Goal: Task Accomplishment & Management: Manage account settings

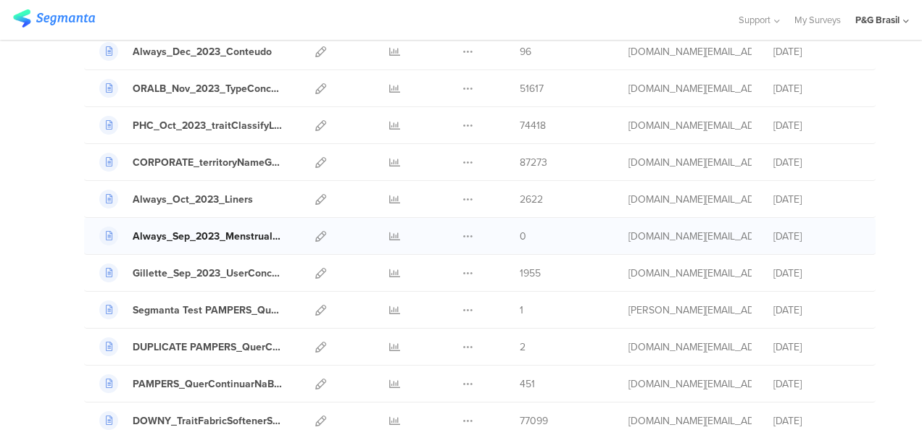
scroll to position [1521, 0]
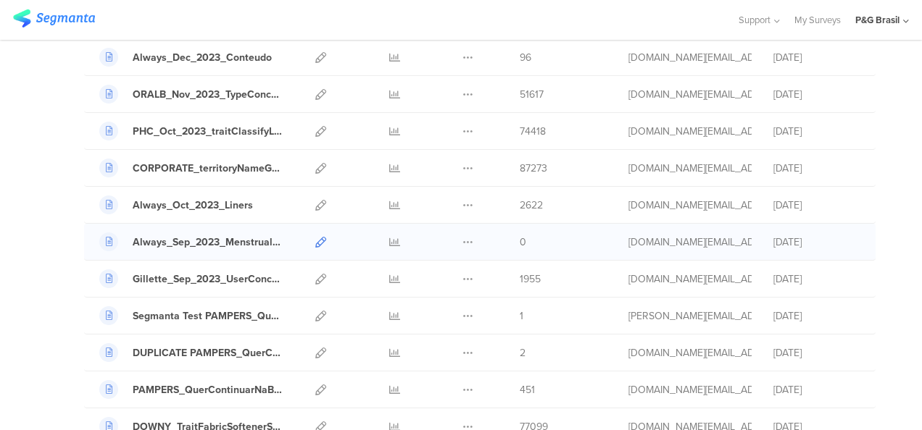
click at [315, 237] on icon at bounding box center [320, 242] width 11 height 11
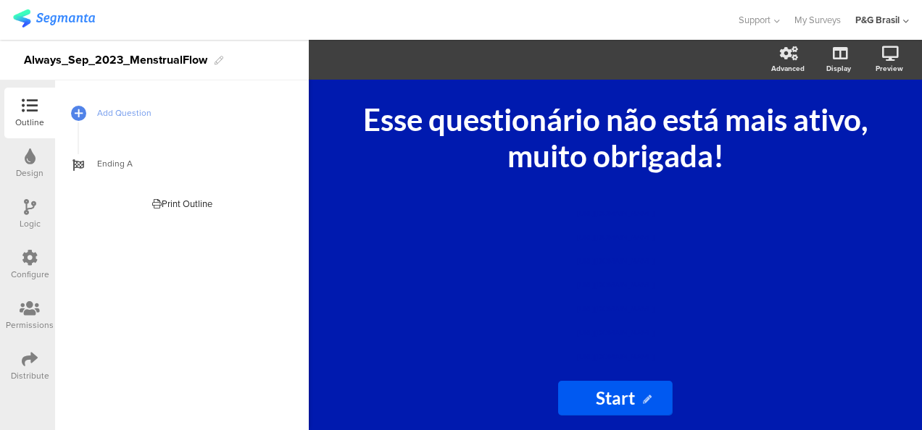
click at [33, 372] on div "Distribute" at bounding box center [30, 375] width 38 height 13
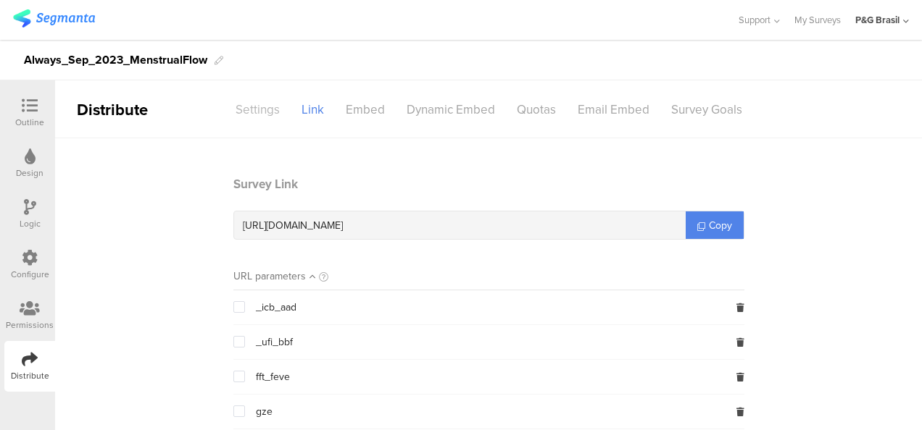
click at [258, 99] on div "Settings" at bounding box center [258, 109] width 66 height 25
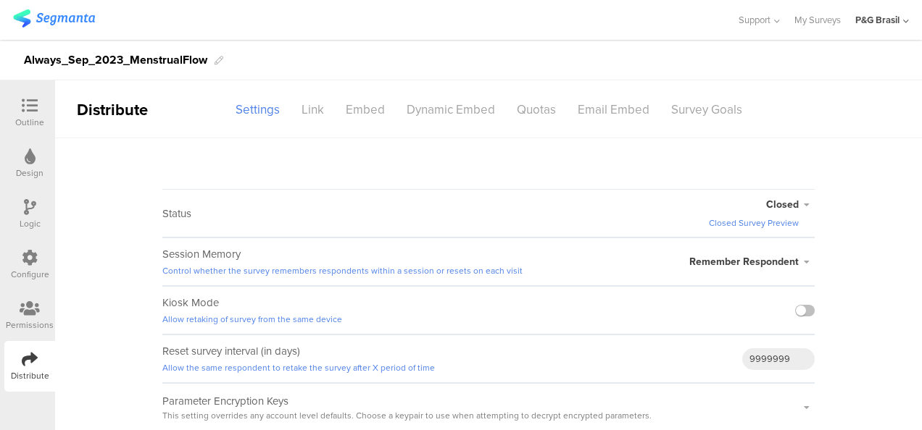
click at [790, 196] on div "Closed Closed Survey Preview Active Closed Schedule Start Date: End Date: Save …" at bounding box center [762, 213] width 106 height 47
click at [794, 206] on span "Closed" at bounding box center [782, 204] width 33 height 15
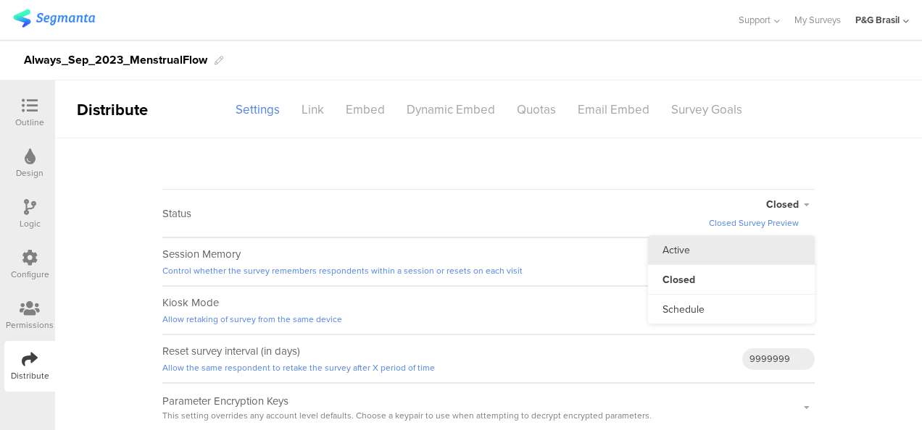
click at [756, 243] on li "Active" at bounding box center [731, 250] width 167 height 30
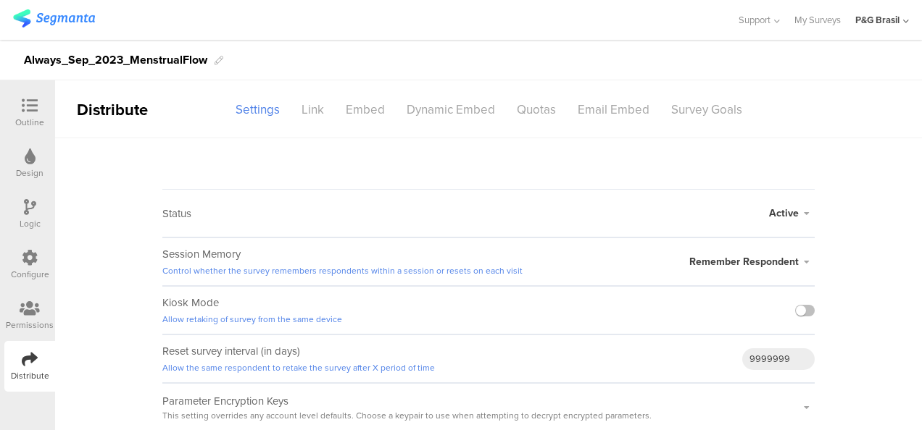
click at [785, 213] on span "Active" at bounding box center [784, 213] width 30 height 15
click at [785, 211] on span "Active" at bounding box center [784, 213] width 30 height 15
drag, startPoint x: 438, startPoint y: 125, endPoint x: 442, endPoint y: 117, distance: 8.4
click at [438, 125] on sg-section-page-header "Distribute Settings Link Embed Dynamic Embed Quotas Email Embed Survey Goals" at bounding box center [488, 109] width 866 height 58
click at [442, 114] on div "Dynamic Embed" at bounding box center [451, 109] width 110 height 25
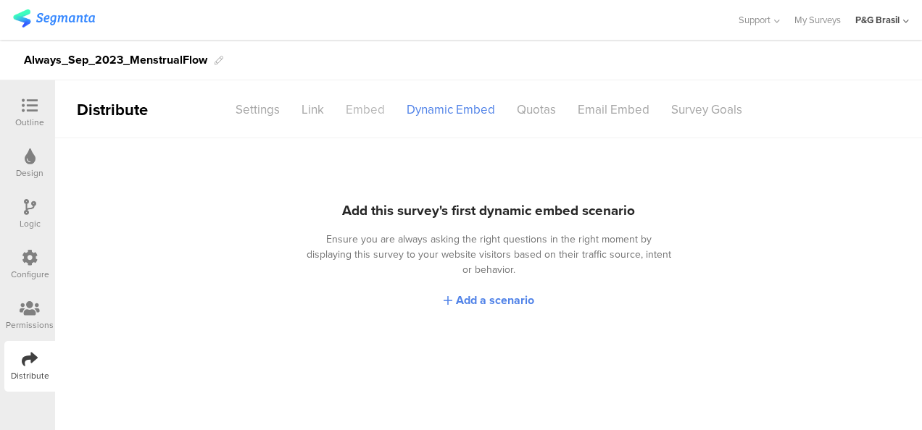
click at [354, 112] on div "Embed" at bounding box center [365, 109] width 61 height 25
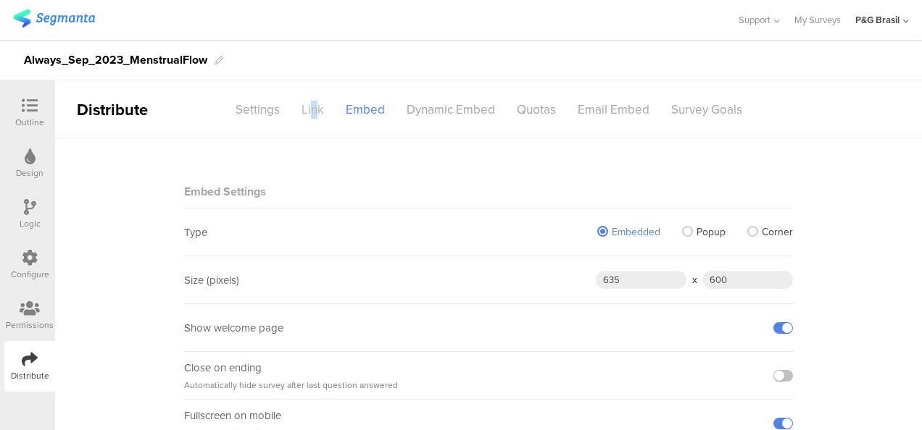
click at [310, 106] on div "Link" at bounding box center [313, 109] width 44 height 25
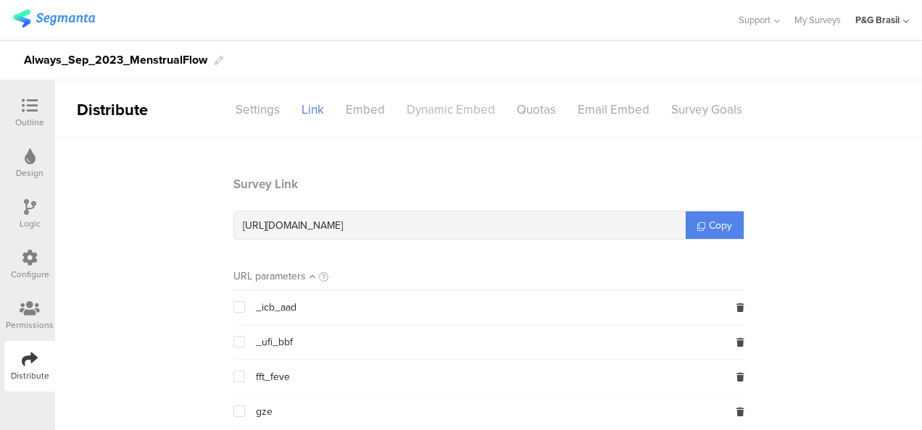
click at [425, 118] on div "Dynamic Embed" at bounding box center [451, 109] width 110 height 25
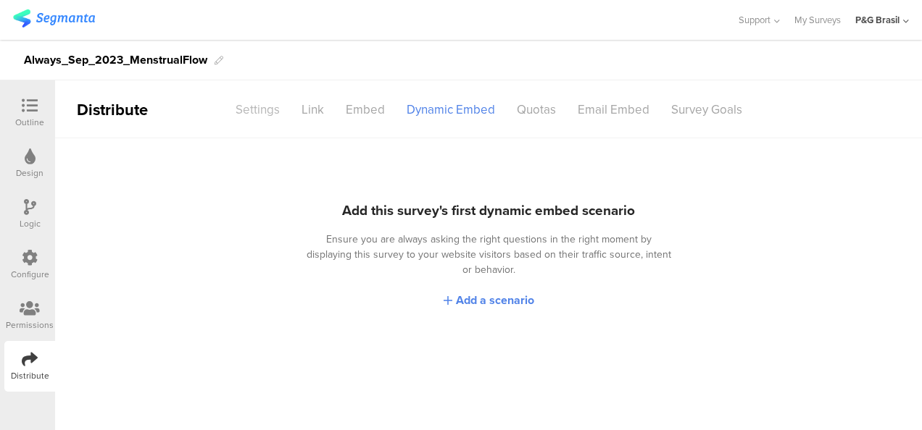
click at [256, 107] on div "Settings" at bounding box center [258, 109] width 66 height 25
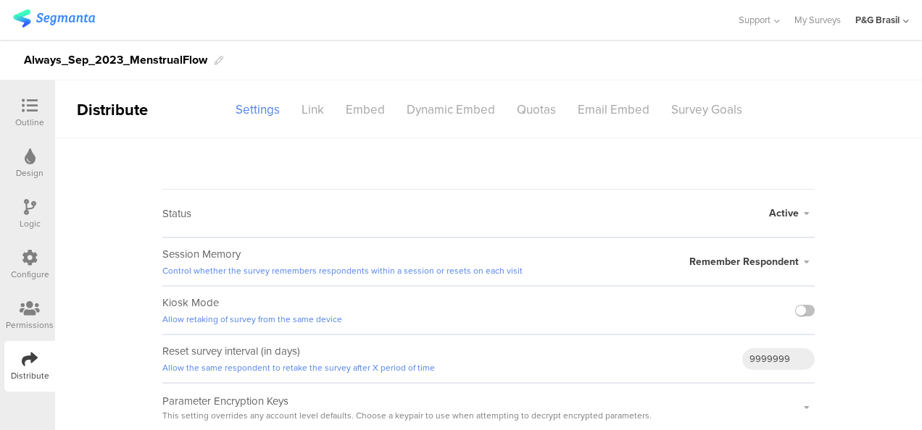
click at [20, 314] on icon at bounding box center [30, 309] width 20 height 16
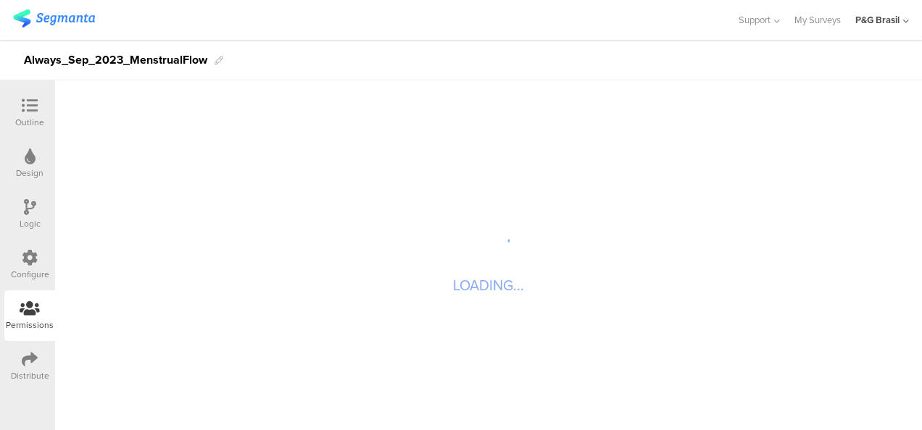
click at [31, 270] on div "Configure" at bounding box center [30, 274] width 38 height 13
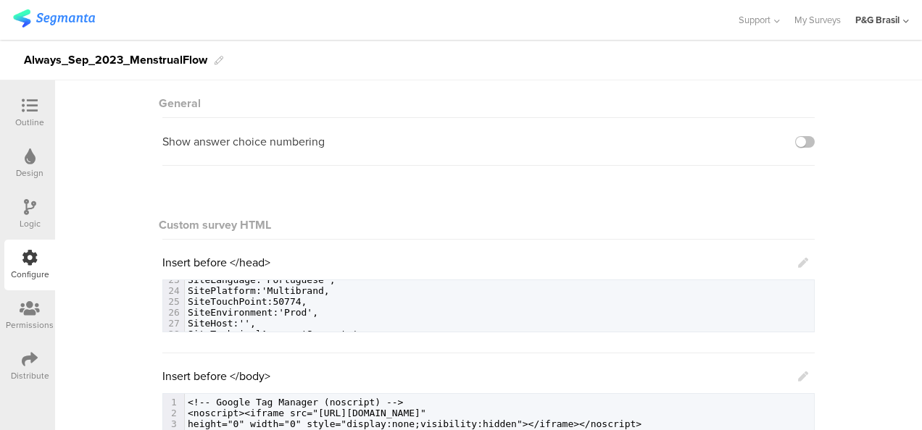
scroll to position [218, 0]
click at [307, 327] on span "SitePlatform:'Multibrand," at bounding box center [259, 321] width 142 height 11
click at [301, 327] on span "SitePlatform:'Multibrand," at bounding box center [259, 321] width 142 height 11
click at [798, 267] on icon at bounding box center [803, 263] width 10 height 10
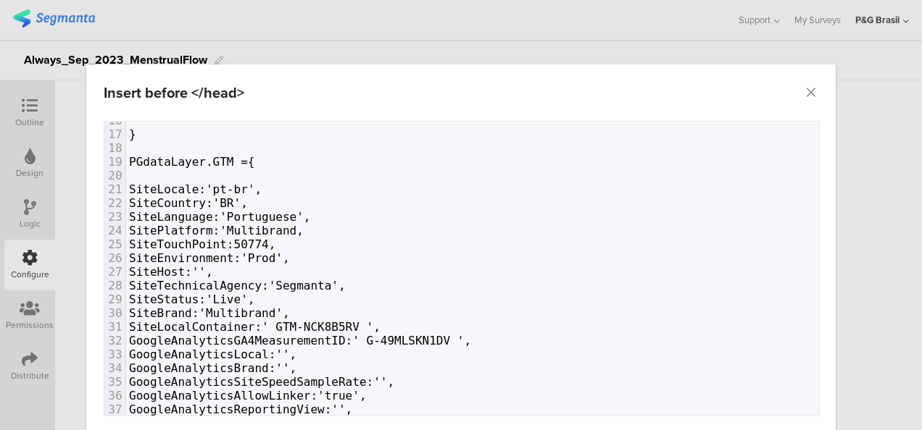
scroll to position [289, 0]
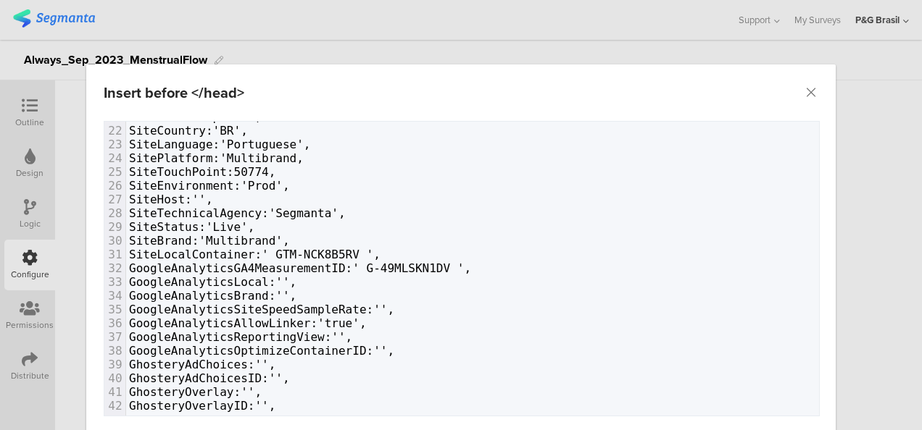
click at [274, 155] on span "SitePlatform:'Multibrand," at bounding box center [216, 158] width 175 height 14
type textarea "'"
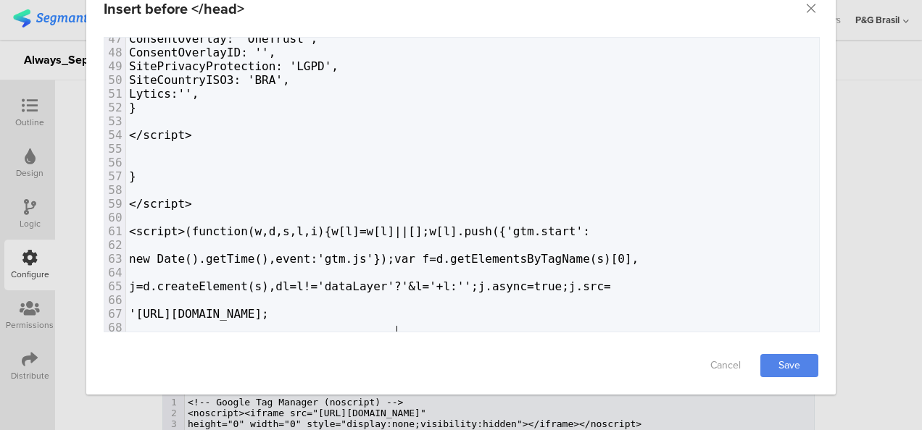
click at [390, 335] on span "})(window,document,'script','dataLayer',' GTM-N94XXFB'');</script>" at bounding box center [359, 342] width 461 height 14
click at [786, 369] on link "Save" at bounding box center [789, 365] width 58 height 23
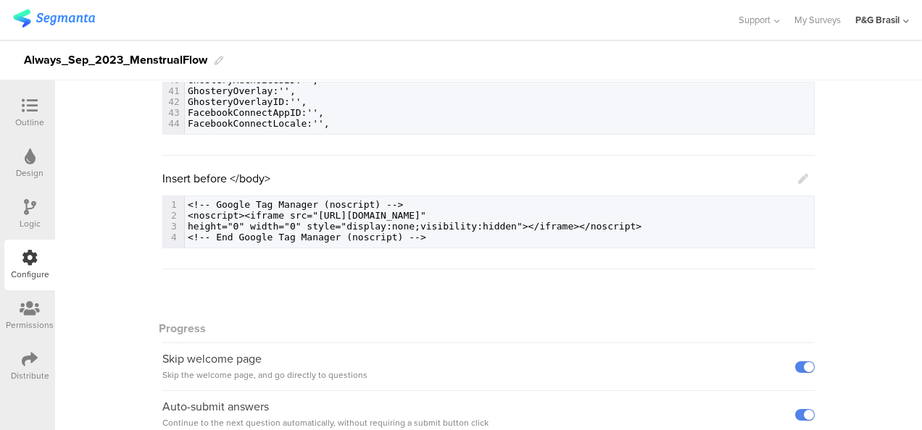
scroll to position [290, 0]
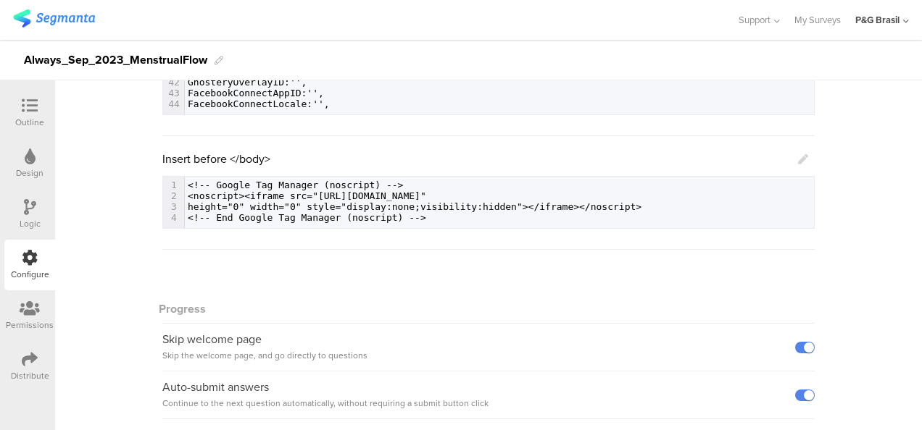
click at [798, 163] on icon at bounding box center [803, 159] width 10 height 10
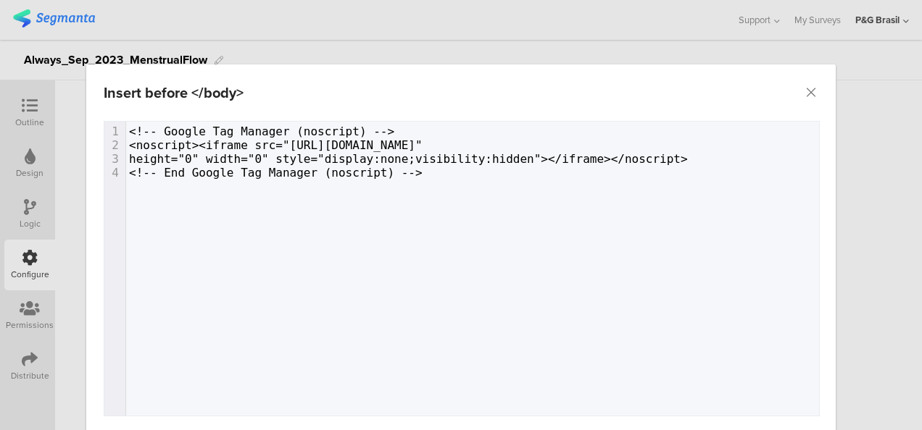
click at [477, 192] on div "4 1 <!-- Google Tag Manager (noscript) --> 2 <noscript><iframe src="https://www…" at bounding box center [479, 287] width 751 height 330
click at [422, 142] on span "<noscript><iframe src="https://www.googletagmanager.com/ns.html?id=GTM-N94XXFB"" at bounding box center [275, 145] width 293 height 14
click at [630, 142] on pre "<noscript><iframe src="https://www.googletagmanager.com/ns.html?id=GTM-N94XXFB"" at bounding box center [477, 145] width 703 height 14
drag, startPoint x: 623, startPoint y: 138, endPoint x: 639, endPoint y: 149, distance: 18.9
click at [639, 149] on pre "<noscript><iframe src="https://www.googletagmanager.com/ns.html?id=GTM-N94XXFB"" at bounding box center [477, 145] width 703 height 14
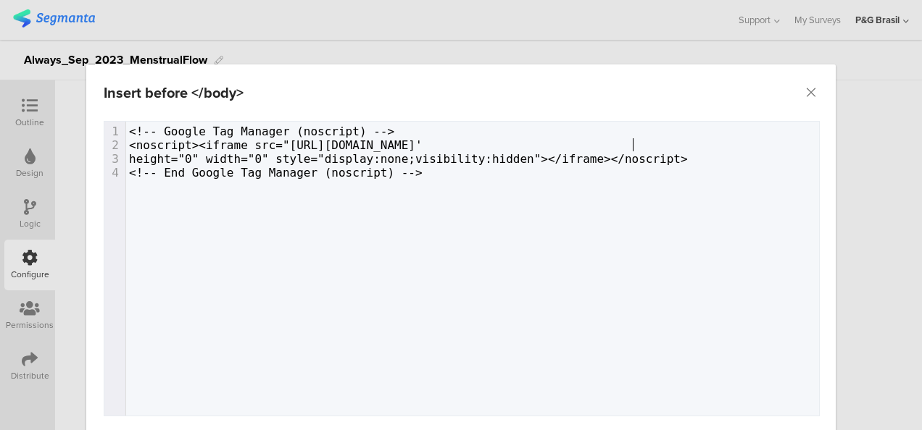
type textarea "'"
click at [422, 143] on span "<noscript><iframe src="https://www.googletagmanager.com/ns.html?id=GTM-N94XXFB'" at bounding box center [275, 145] width 293 height 14
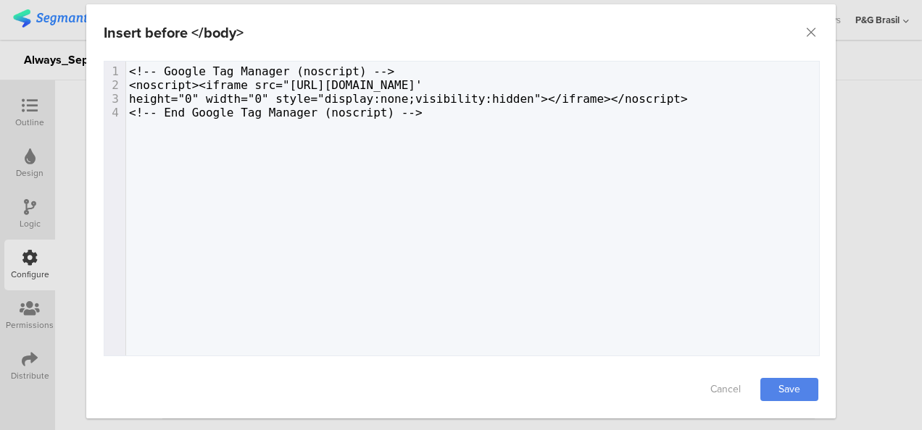
scroll to position [84, 0]
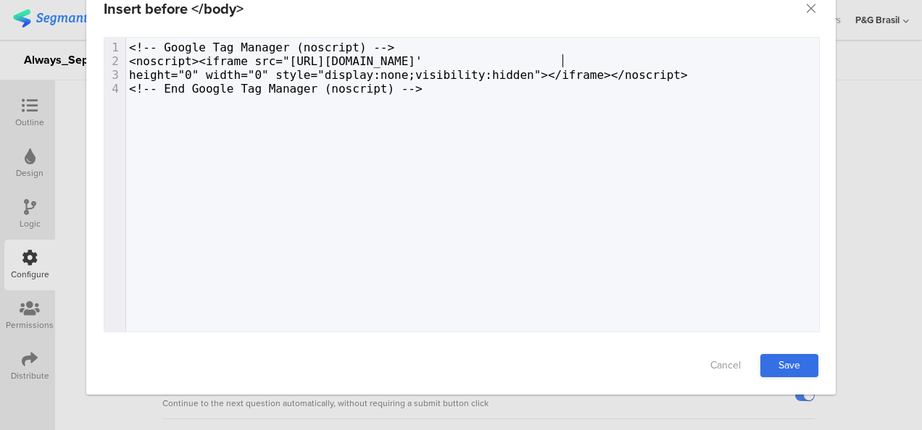
type textarea "'"
click at [794, 358] on link "Save" at bounding box center [789, 365] width 58 height 23
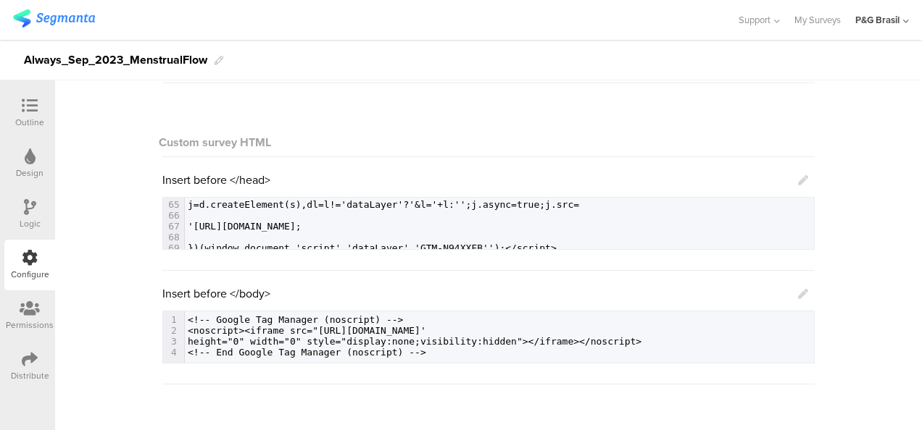
scroll to position [99, 0]
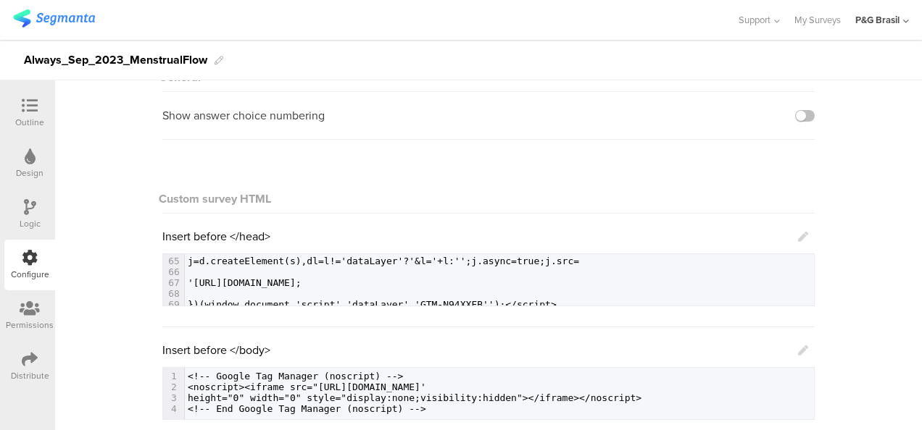
click at [798, 239] on icon at bounding box center [803, 237] width 10 height 10
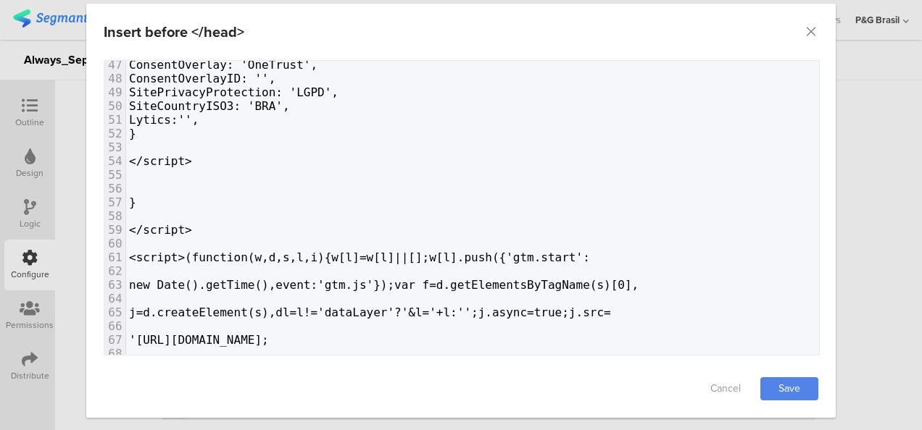
scroll to position [84, 0]
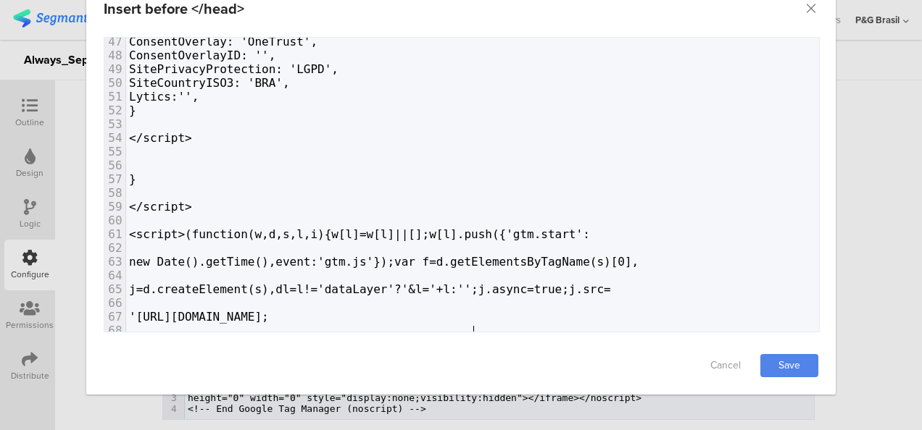
click at [467, 338] on span "})(window,document,'script','dataLayer','GTM-N94XXFB'');</script>" at bounding box center [356, 345] width 454 height 14
click at [795, 362] on link "Save" at bounding box center [789, 365] width 58 height 23
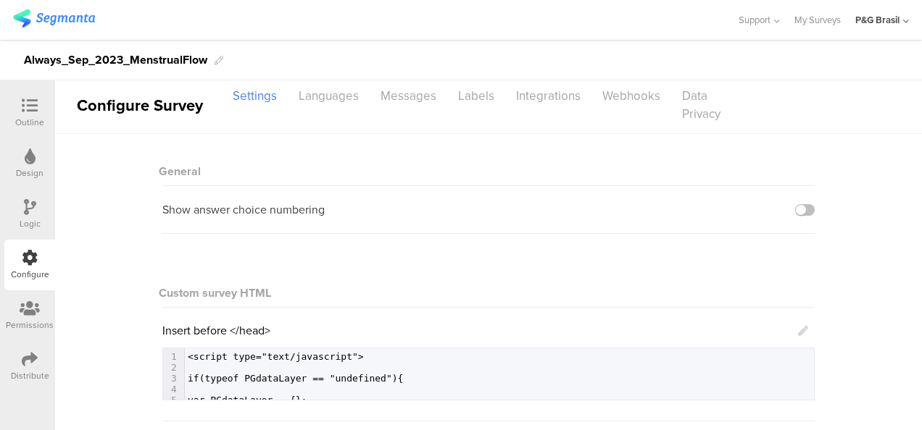
scroll to position [0, 0]
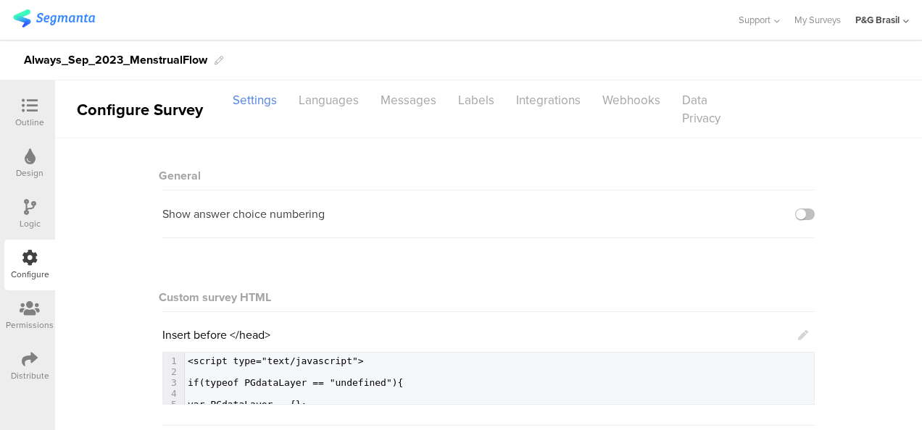
click at [791, 336] on div "Insert before </head>" at bounding box center [485, 335] width 646 height 17
click at [799, 330] on link at bounding box center [803, 335] width 10 height 17
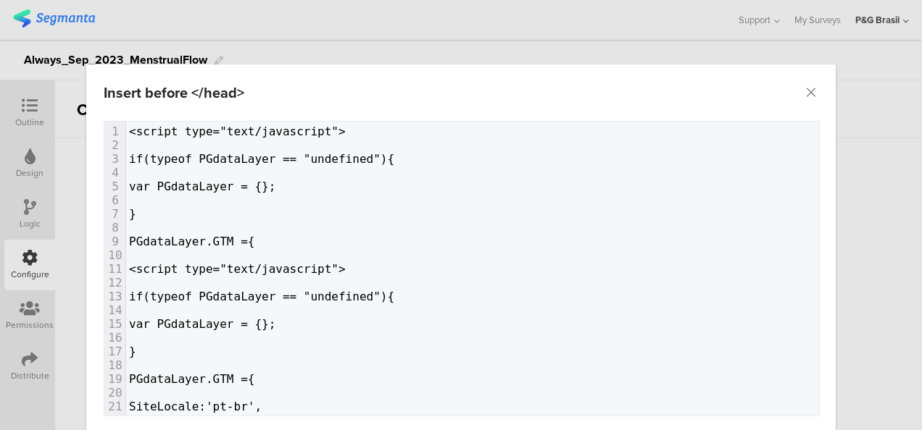
click at [296, 145] on pre "​" at bounding box center [472, 145] width 693 height 14
click at [158, 213] on pre "}" at bounding box center [472, 214] width 693 height 14
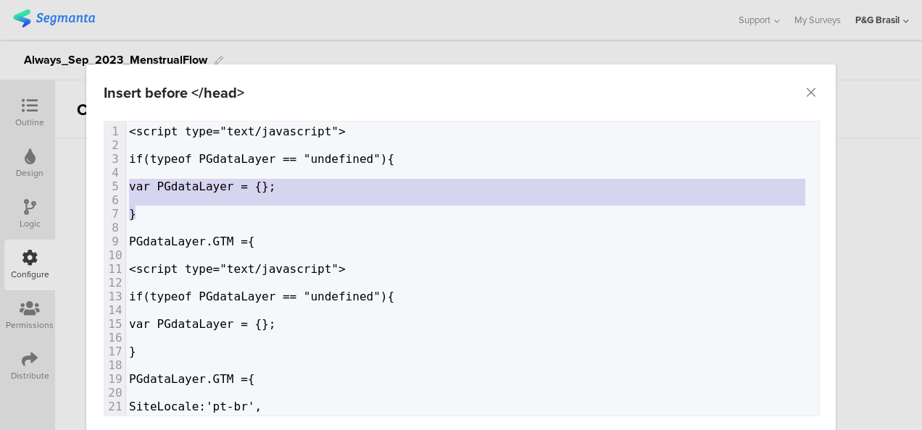
type textarea "if(typeof PGdataLayer == "undefined"){ var PGdataLayer = {}; }"
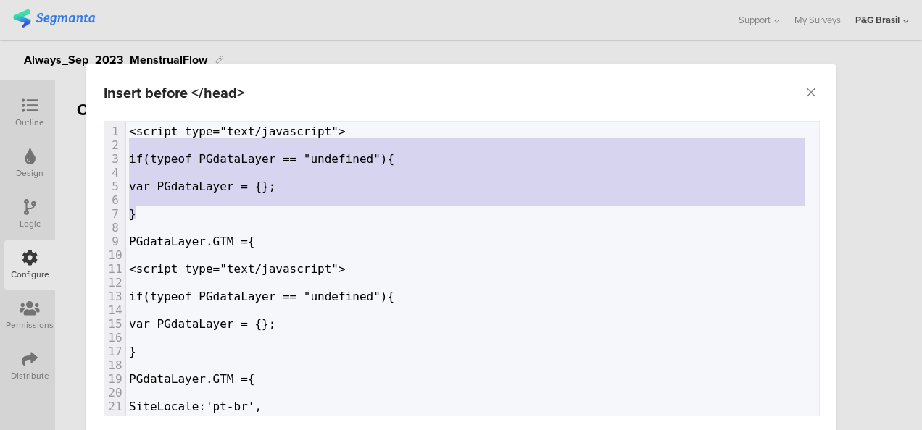
drag, startPoint x: 158, startPoint y: 213, endPoint x: 109, endPoint y: 146, distance: 82.9
click at [126, 146] on div "1 <script type="text/javascript"> 2 ​ 3 if(typeof PGdataLayer == "undefined"){ …" at bounding box center [472, 434] width 693 height 619
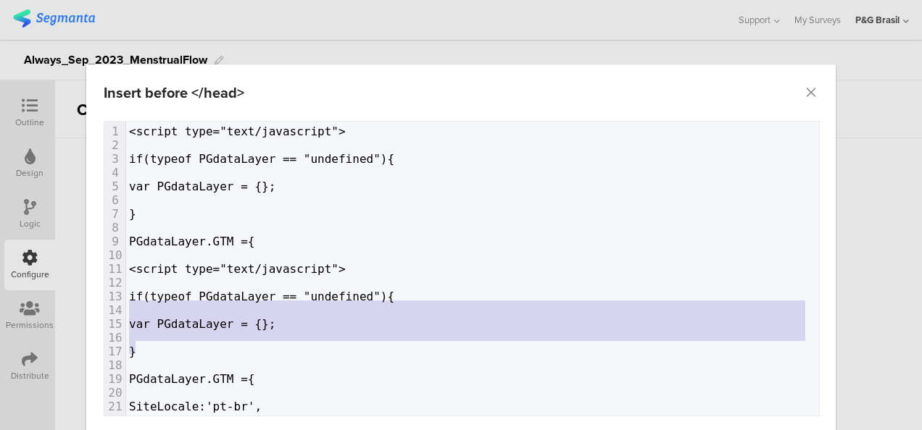
type textarea "PGdataLayer.GTM ={ <script type="text/javascript"> if(typeof PGdataLayer == "un…"
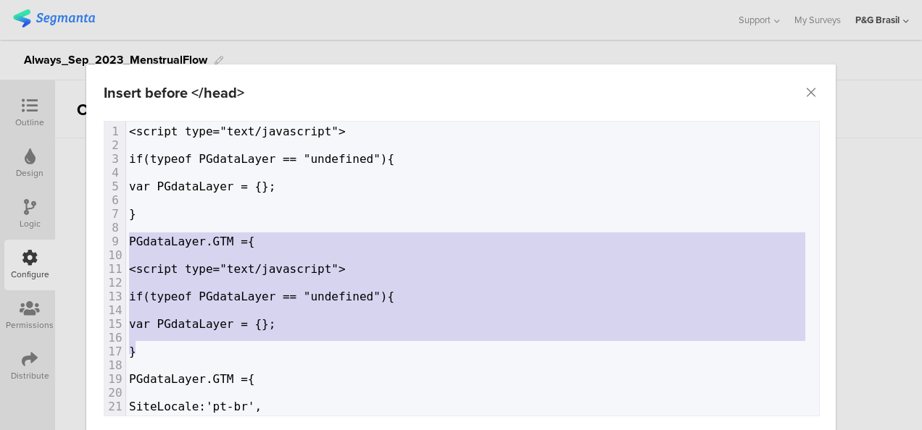
drag, startPoint x: 169, startPoint y: 348, endPoint x: 106, endPoint y: 242, distance: 123.8
click at [126, 242] on div "1 <script type="text/javascript"> 2 ​ 3 if(typeof PGdataLayer == "undefined"){ …" at bounding box center [472, 434] width 693 height 619
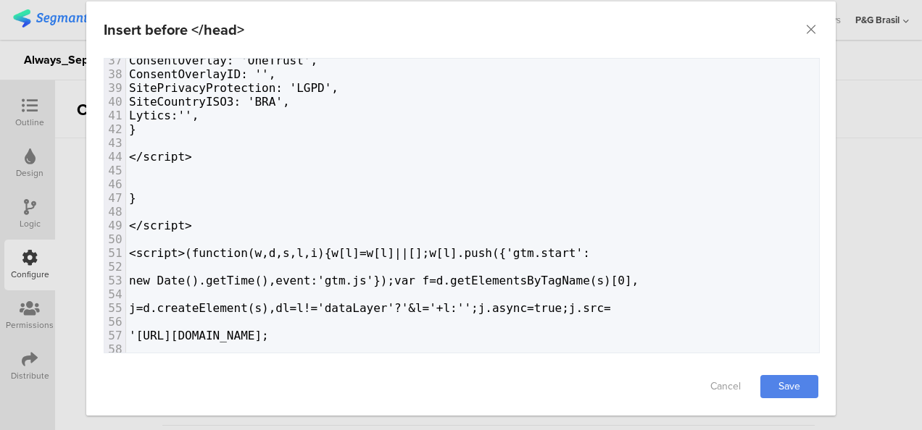
scroll to position [84, 0]
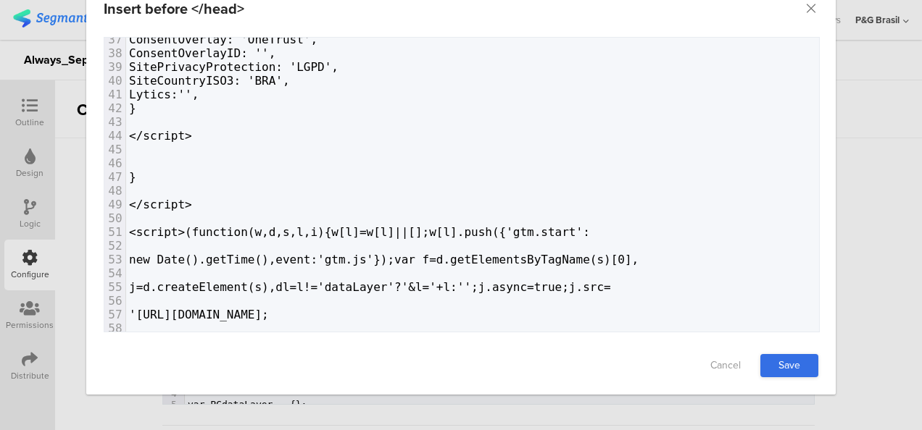
click at [773, 367] on link "Save" at bounding box center [789, 365] width 58 height 23
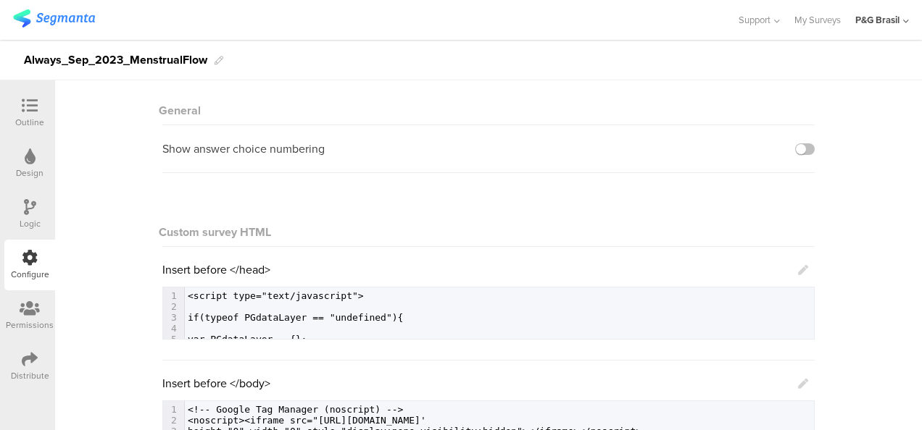
scroll to position [217, 0]
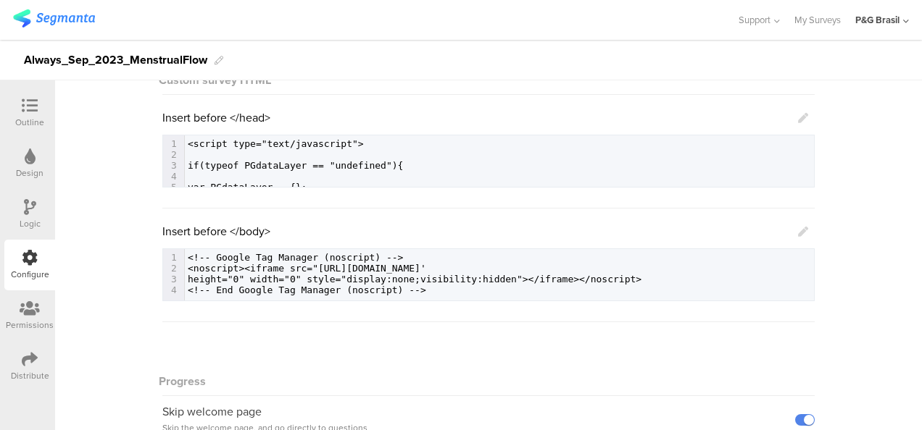
click at [803, 116] on div "Insert before </head> 69 'https://www.googletagmanager.com/gtm.js?id='+i+dl;f.p…" at bounding box center [488, 148] width 652 height 78
click at [798, 116] on icon at bounding box center [803, 118] width 10 height 10
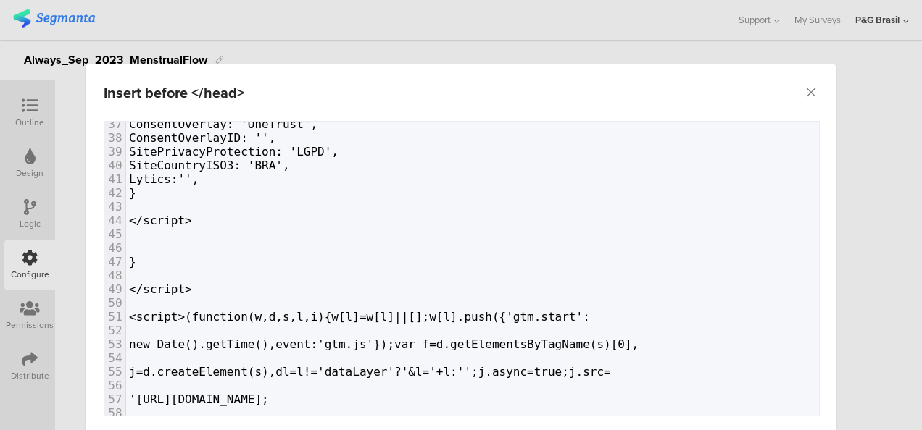
scroll to position [509, 0]
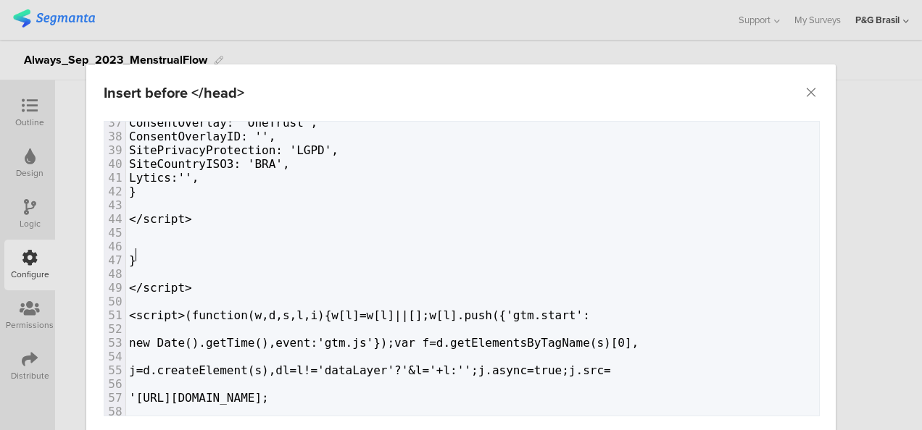
click at [215, 254] on pre "}" at bounding box center [472, 261] width 693 height 14
type textarea "</script>"
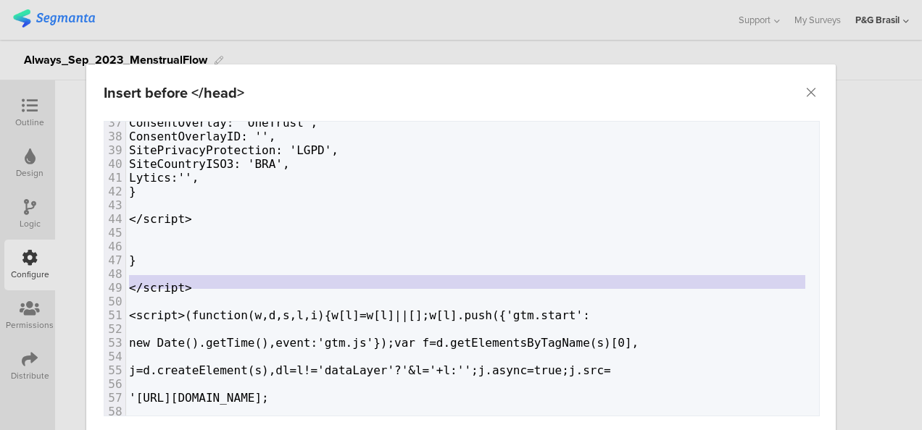
drag, startPoint x: 175, startPoint y: 282, endPoint x: 104, endPoint y: 267, distance: 72.5
click at [126, 267] on div "25 GoogleAnalyticsSiteSpeedSampleRate:'', 26 GoogleAnalyticsAllowLinker:'true',…" at bounding box center [472, 192] width 693 height 482
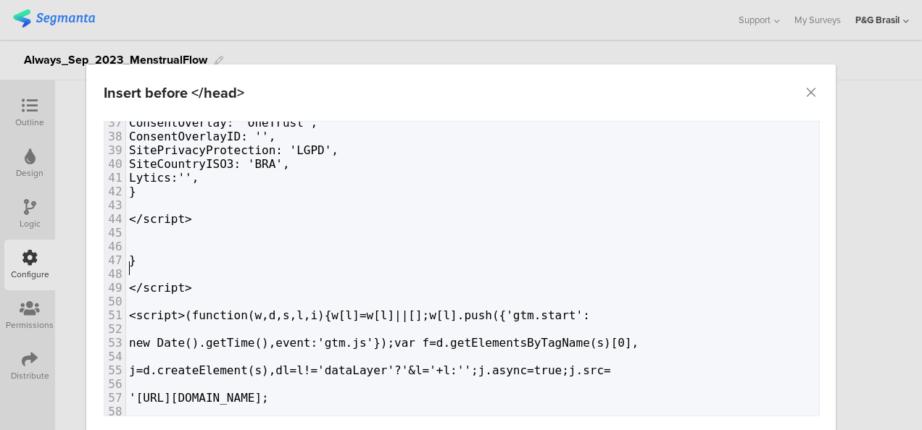
click at [161, 267] on pre "​" at bounding box center [472, 274] width 693 height 14
type textarea "} </script>"
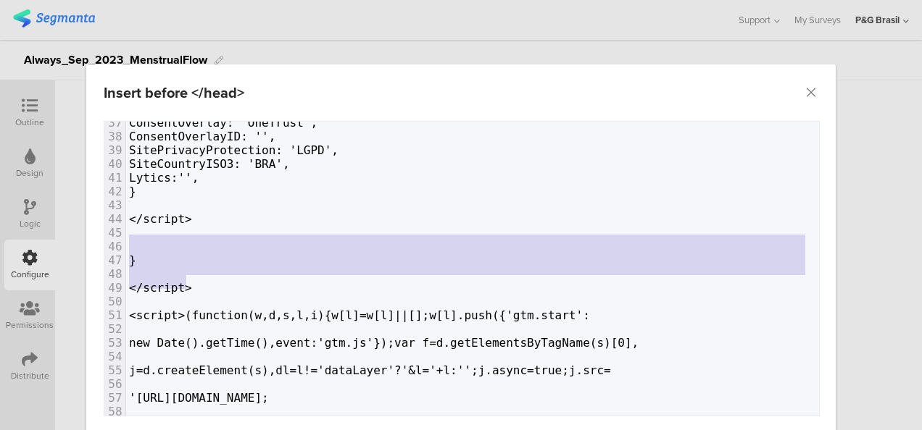
drag, startPoint x: 125, startPoint y: 249, endPoint x: 88, endPoint y: 229, distance: 42.2
click at [88, 229] on div "Failed saving changes. If the problem persists please contact us at team@segman…" at bounding box center [460, 271] width 749 height 300
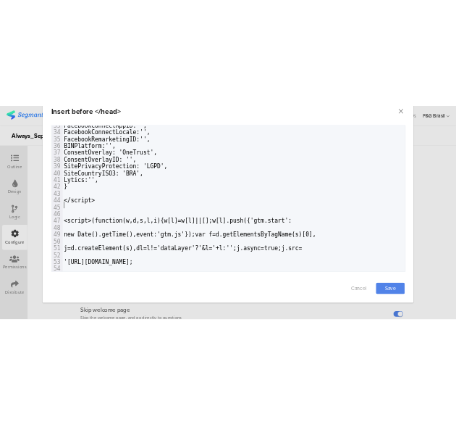
scroll to position [84, 0]
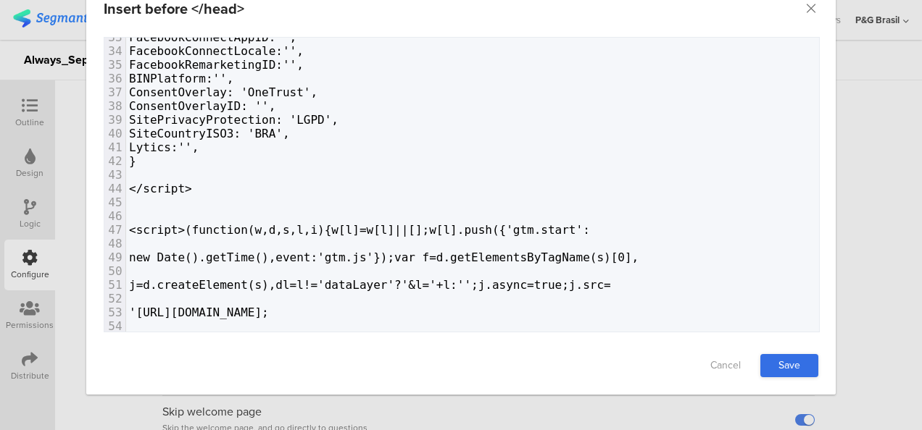
click at [787, 367] on link "Save" at bounding box center [789, 365] width 58 height 23
